Goal: Find specific page/section: Find specific page/section

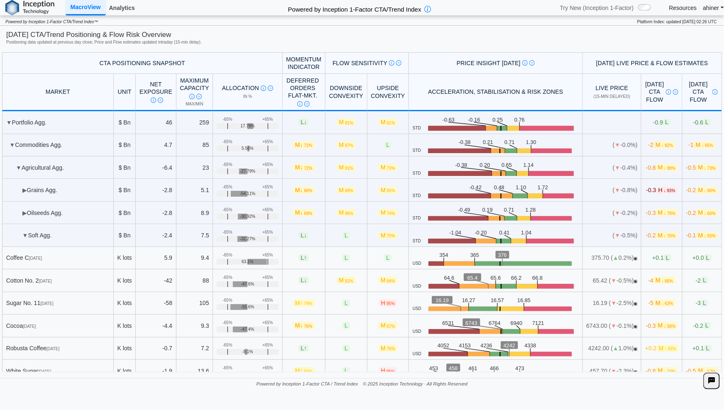
click at [125, 9] on link "Analytics" at bounding box center [122, 8] width 32 height 14
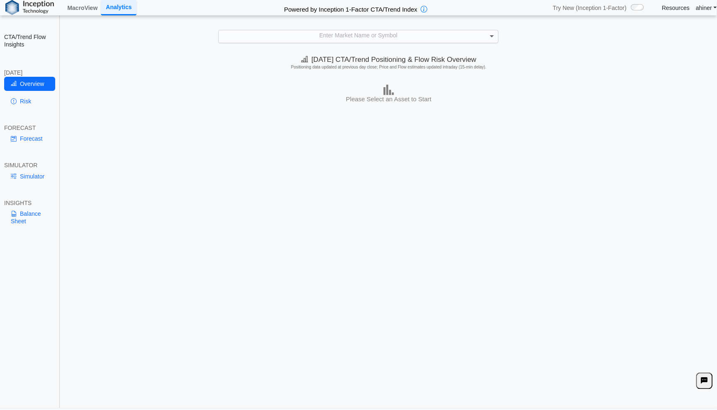
click at [492, 34] on span at bounding box center [493, 36] width 10 height 12
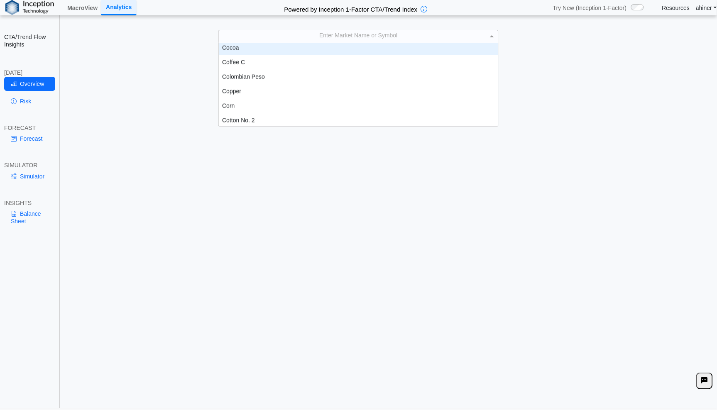
scroll to position [323, 0]
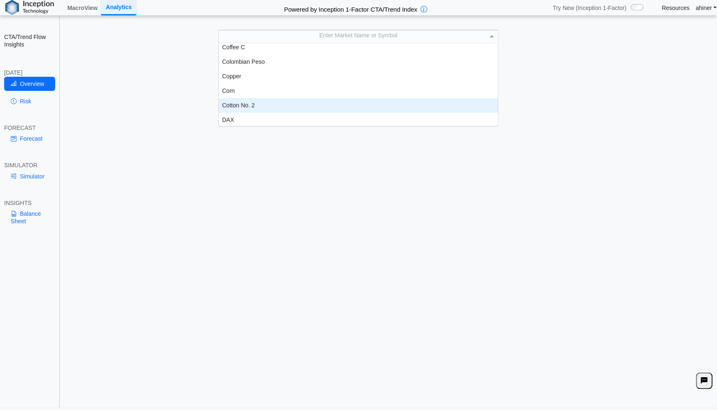
click at [376, 99] on div "Cotton No. 2" at bounding box center [358, 105] width 279 height 15
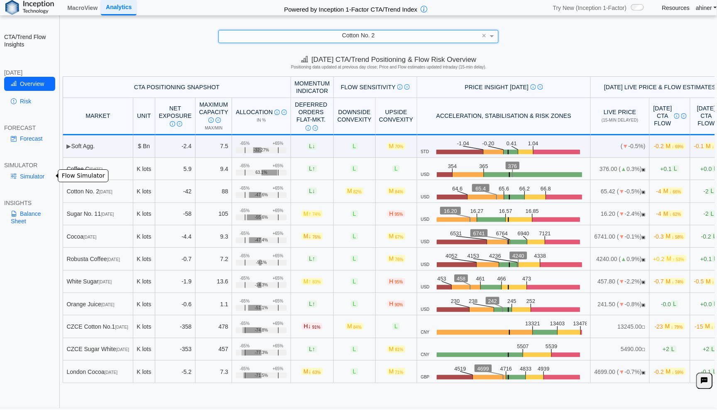
click at [35, 172] on link "Simulator" at bounding box center [29, 176] width 51 height 14
